Goal: Complete application form

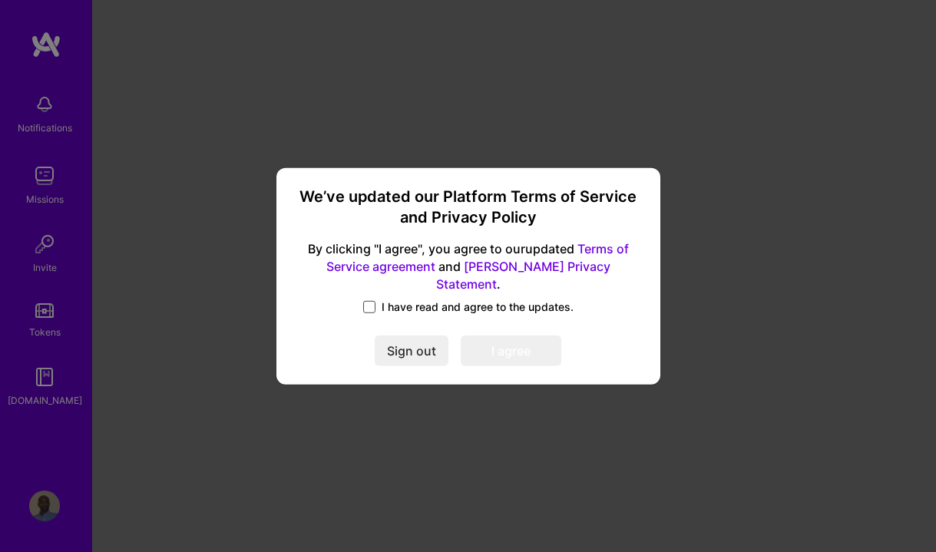
click at [368, 301] on span at bounding box center [369, 307] width 12 height 12
click at [0, 0] on input "I have read and agree to the updates." at bounding box center [0, 0] width 0 height 0
click at [499, 348] on button "I agree" at bounding box center [511, 351] width 101 height 31
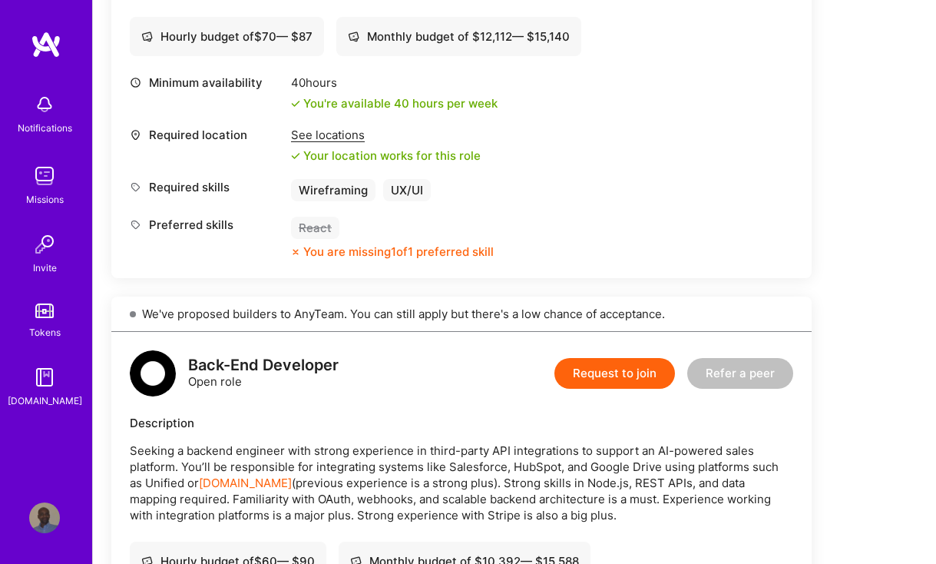
scroll to position [614, 0]
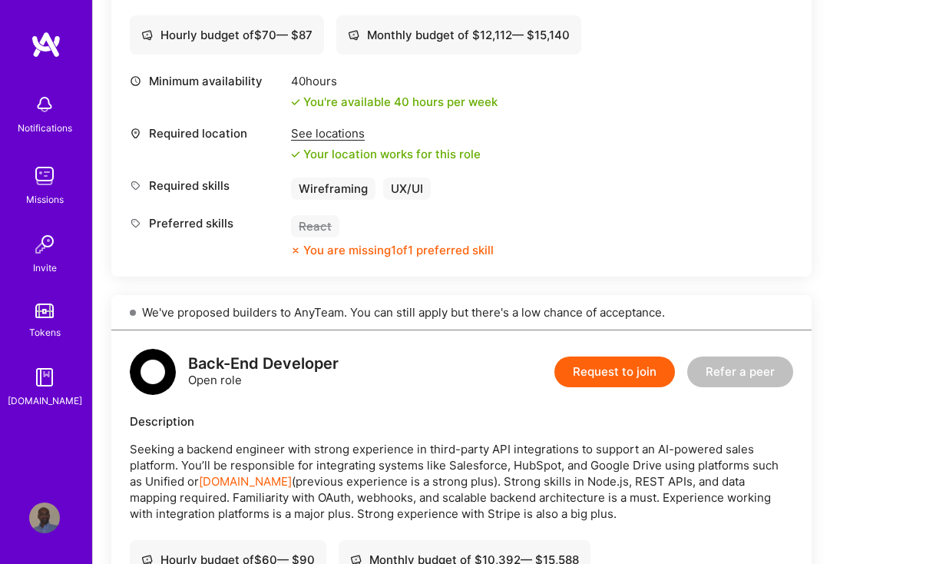
click at [598, 371] on button "Request to join" at bounding box center [615, 371] width 121 height 31
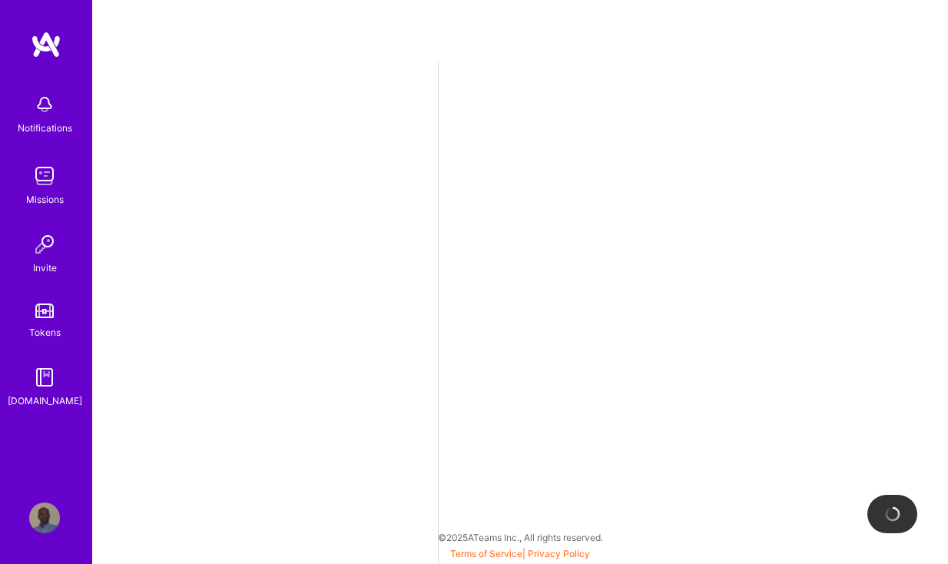
select select "US"
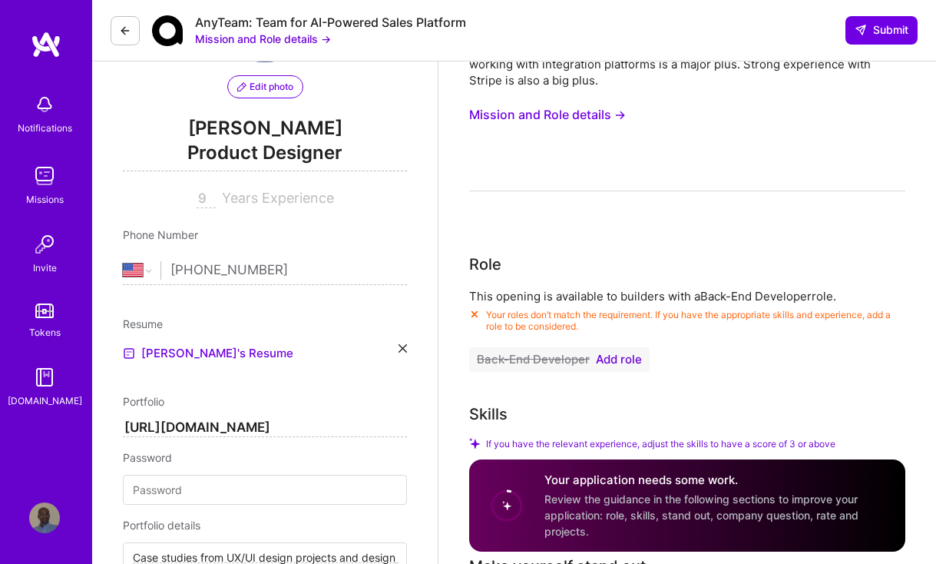
scroll to position [154, 0]
click at [404, 347] on icon at bounding box center [403, 347] width 8 height 8
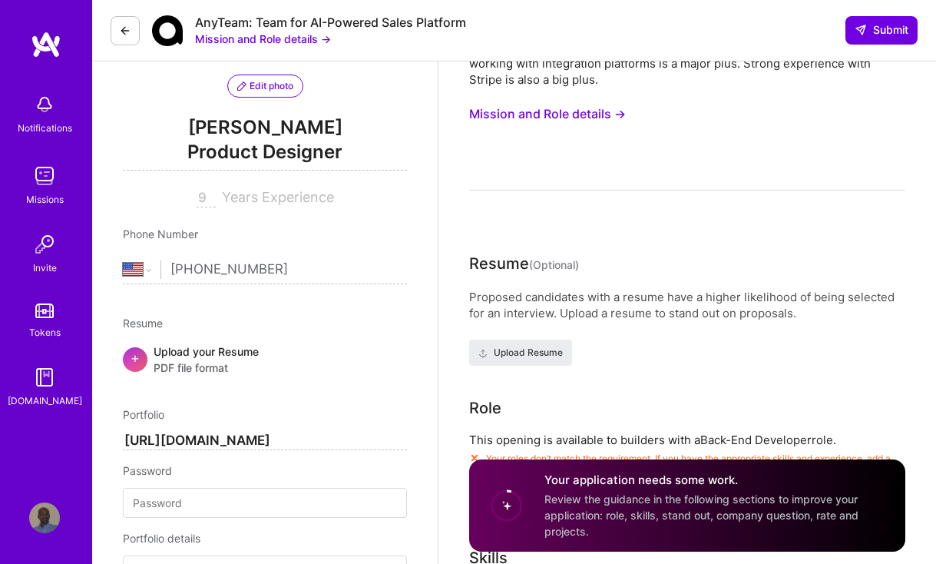
click at [207, 364] on span "PDF file format" at bounding box center [206, 367] width 105 height 16
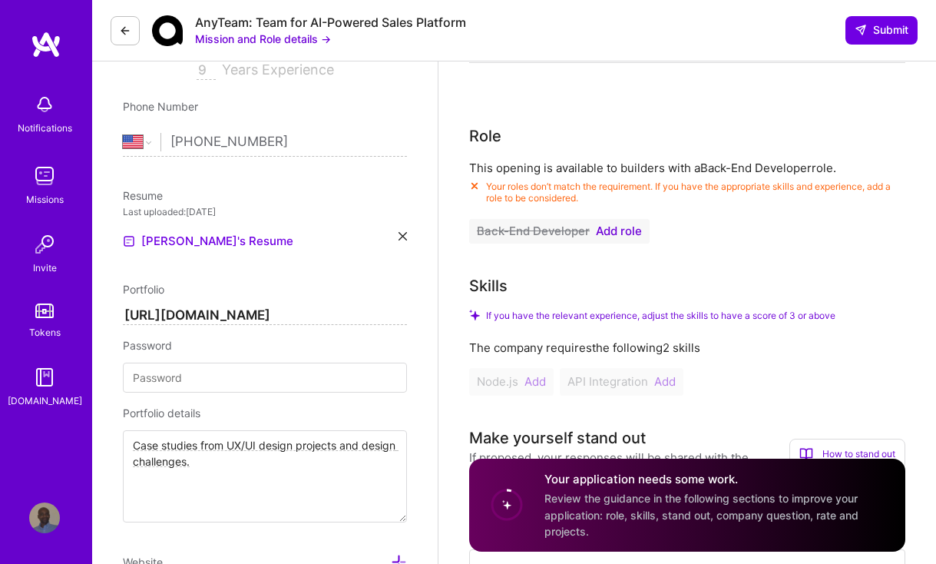
scroll to position [307, 0]
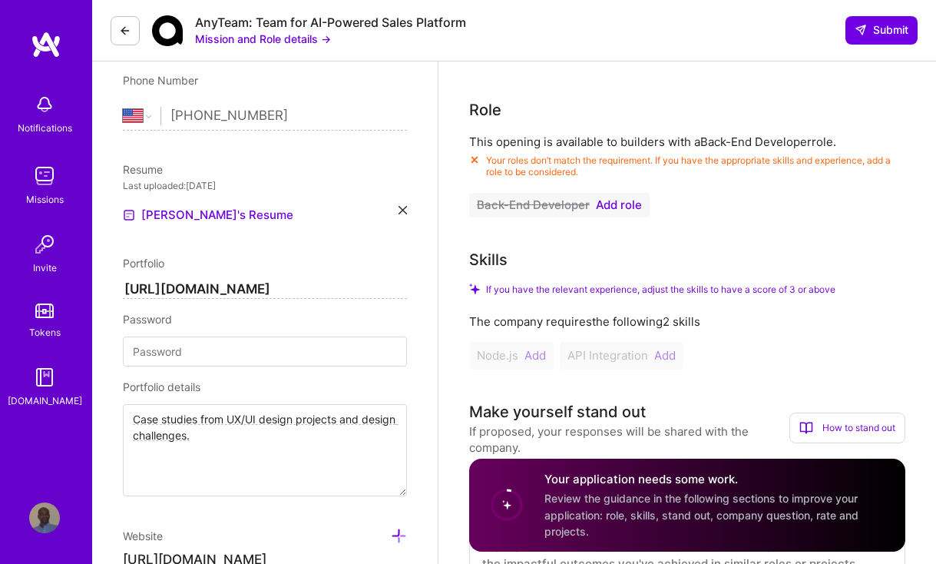
click at [534, 356] on div "Node.js Add API Integration Add" at bounding box center [687, 356] width 436 height 28
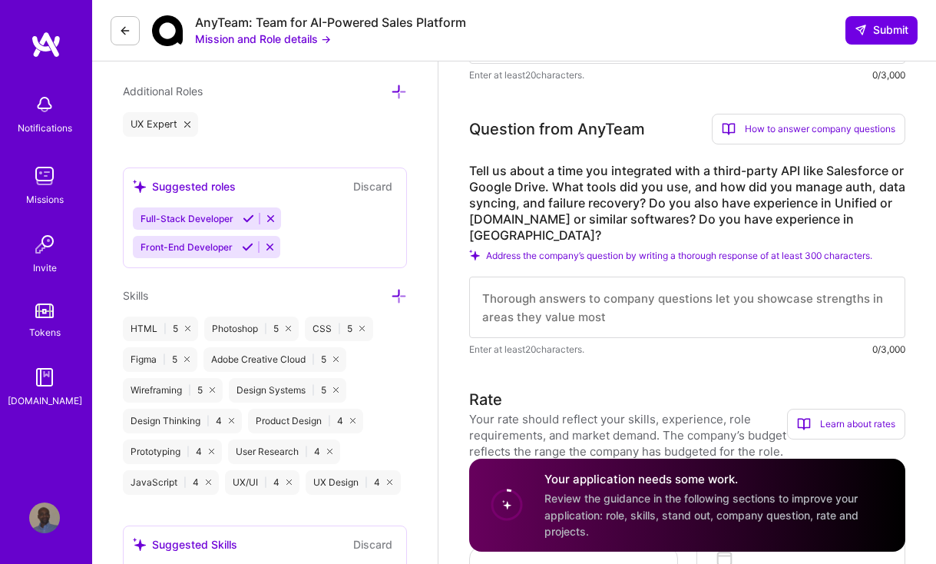
scroll to position [845, 0]
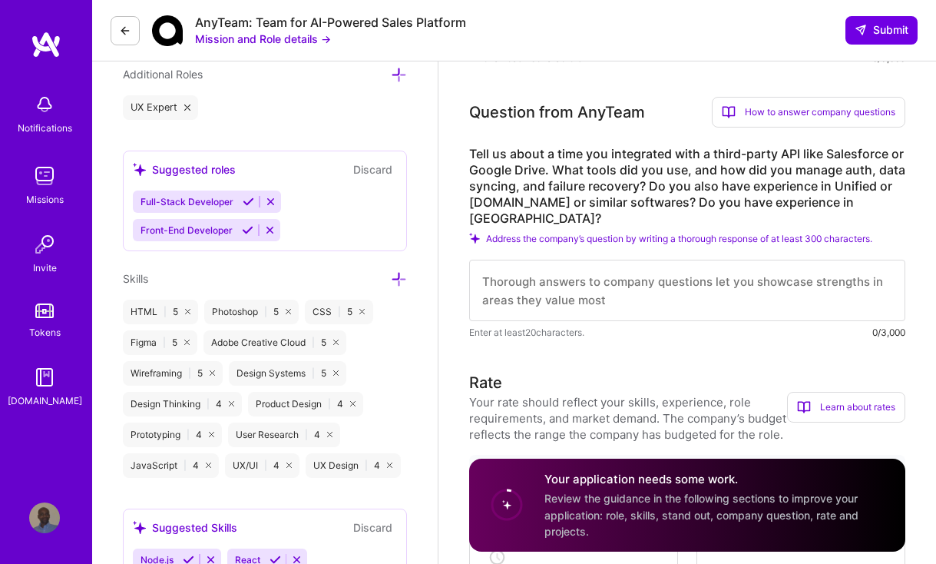
click at [398, 280] on icon at bounding box center [399, 279] width 16 height 16
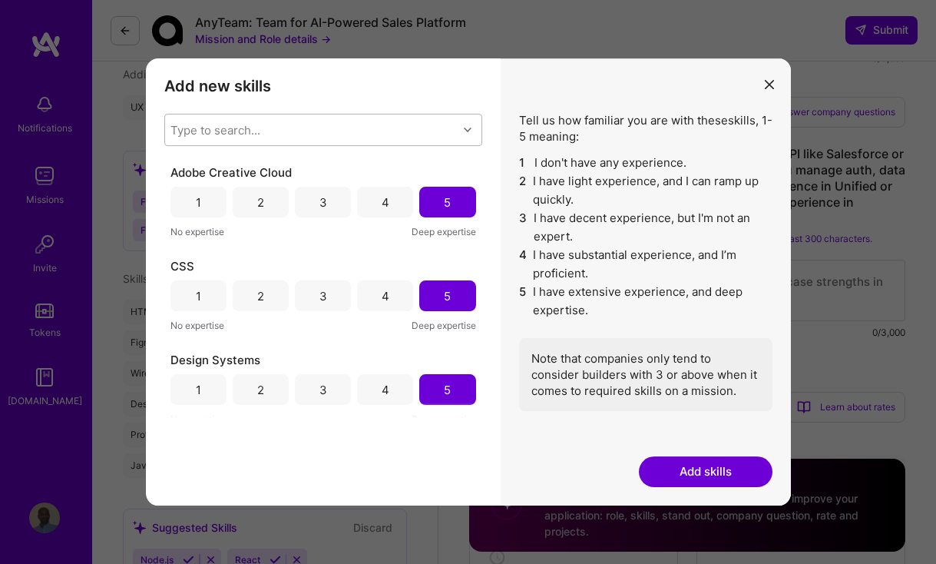
click at [268, 126] on div "Type to search..." at bounding box center [311, 129] width 293 height 31
type input "node"
click at [274, 172] on div "Node.js" at bounding box center [324, 169] width 300 height 16
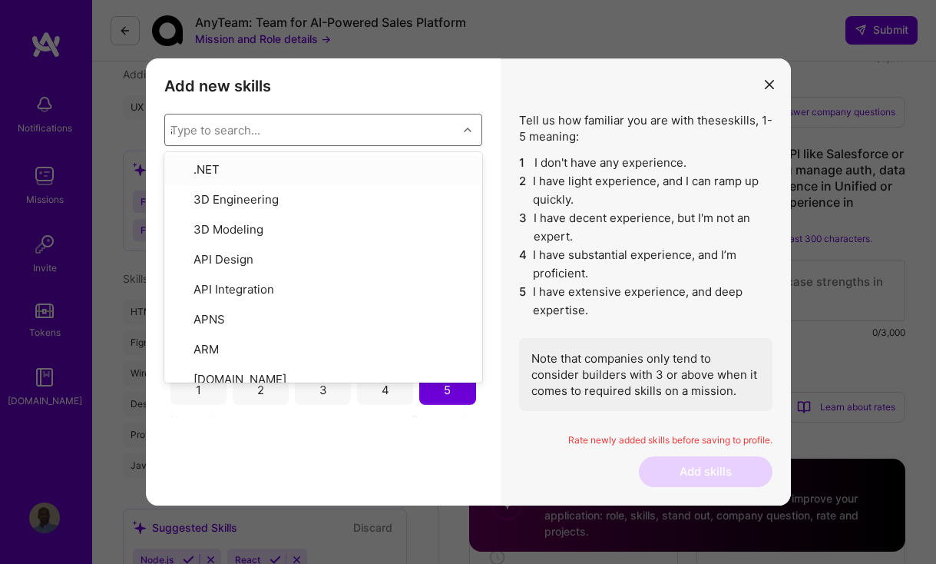
type input "api"
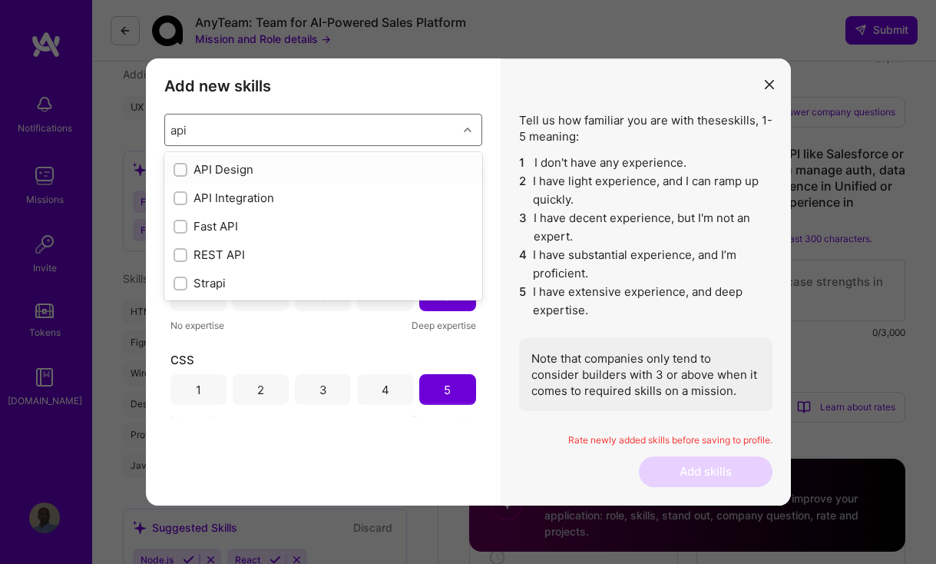
click at [277, 194] on div "API Integration" at bounding box center [324, 198] width 300 height 16
checkbox input "true"
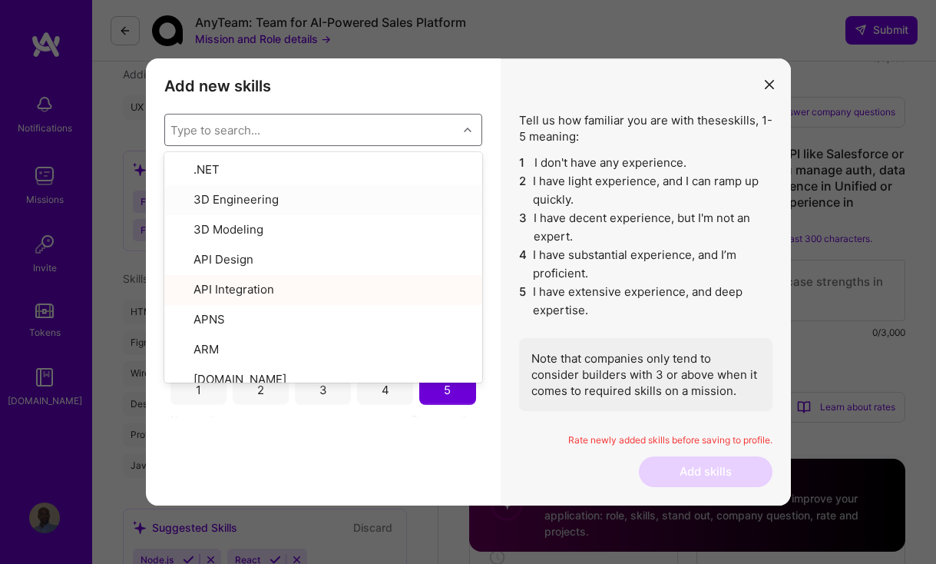
click at [544, 70] on div "Tell us how familiar you are with these skills , 1-5 meaning: 1 I don't have an…" at bounding box center [646, 281] width 290 height 447
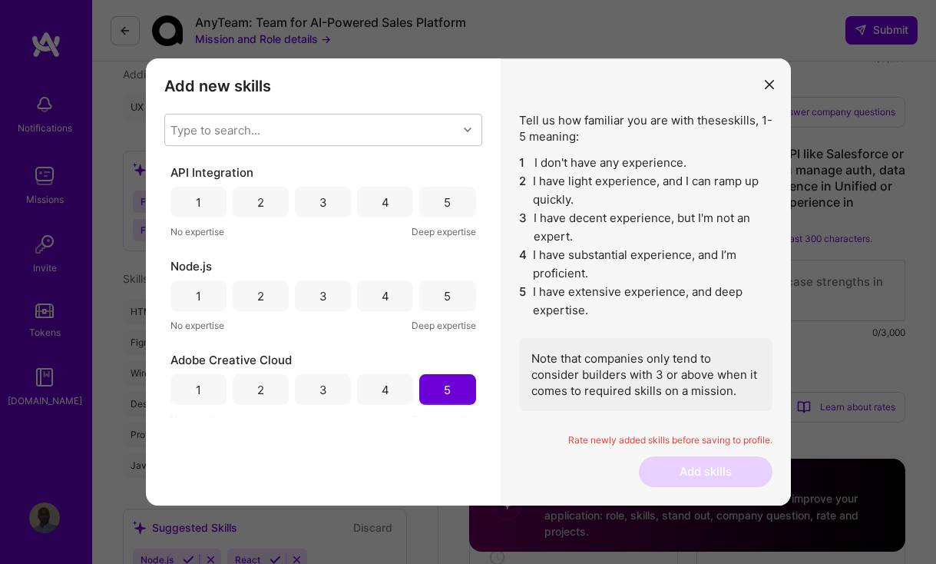
click at [384, 205] on div "4" at bounding box center [386, 202] width 8 height 16
click at [382, 293] on div "4" at bounding box center [386, 296] width 8 height 16
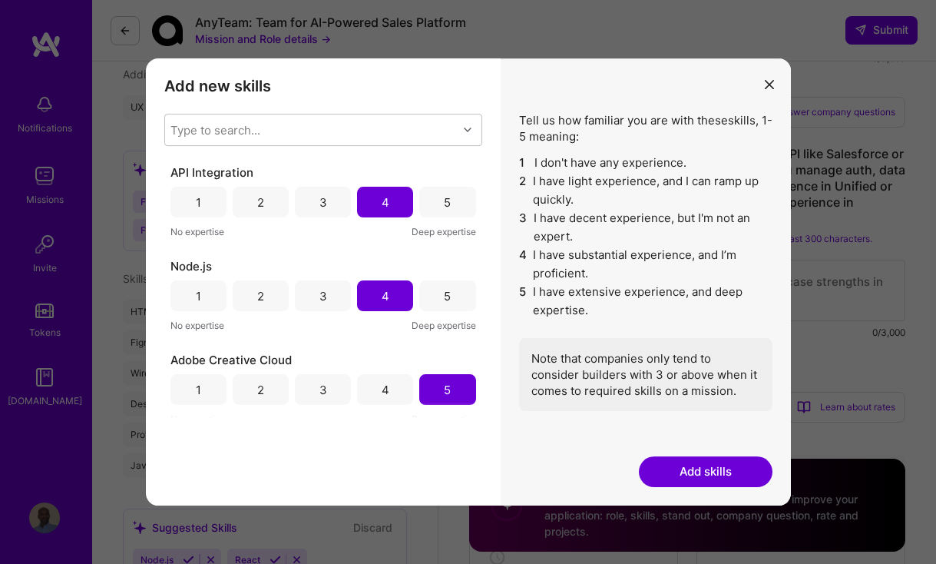
scroll to position [230, 0]
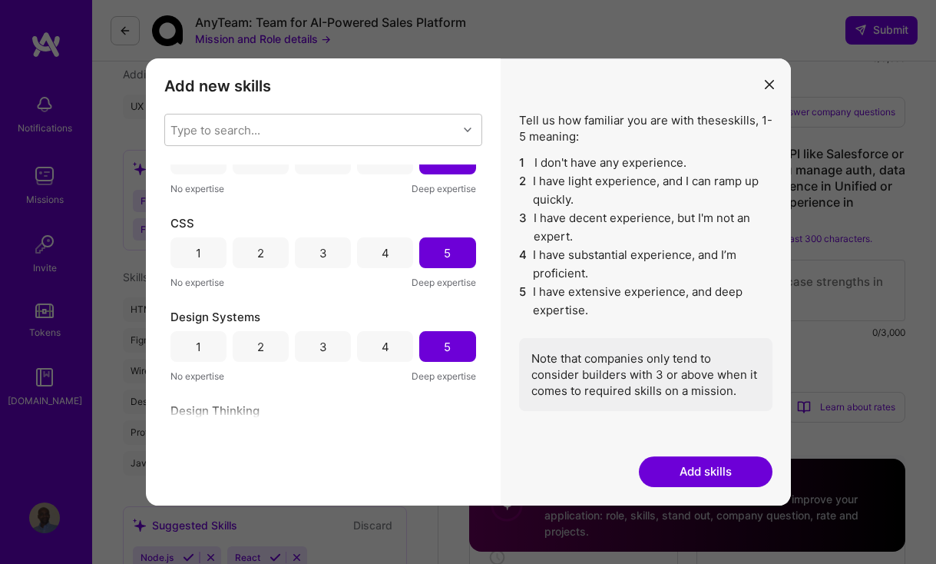
select select "US"
click at [660, 471] on button "Add skills" at bounding box center [706, 471] width 134 height 31
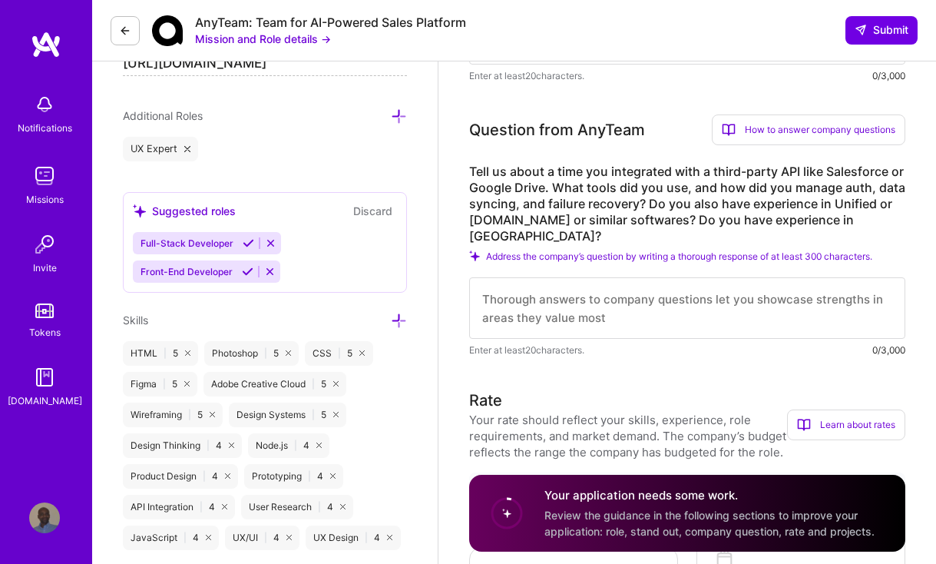
scroll to position [768, 0]
